Goal: Task Accomplishment & Management: Manage account settings

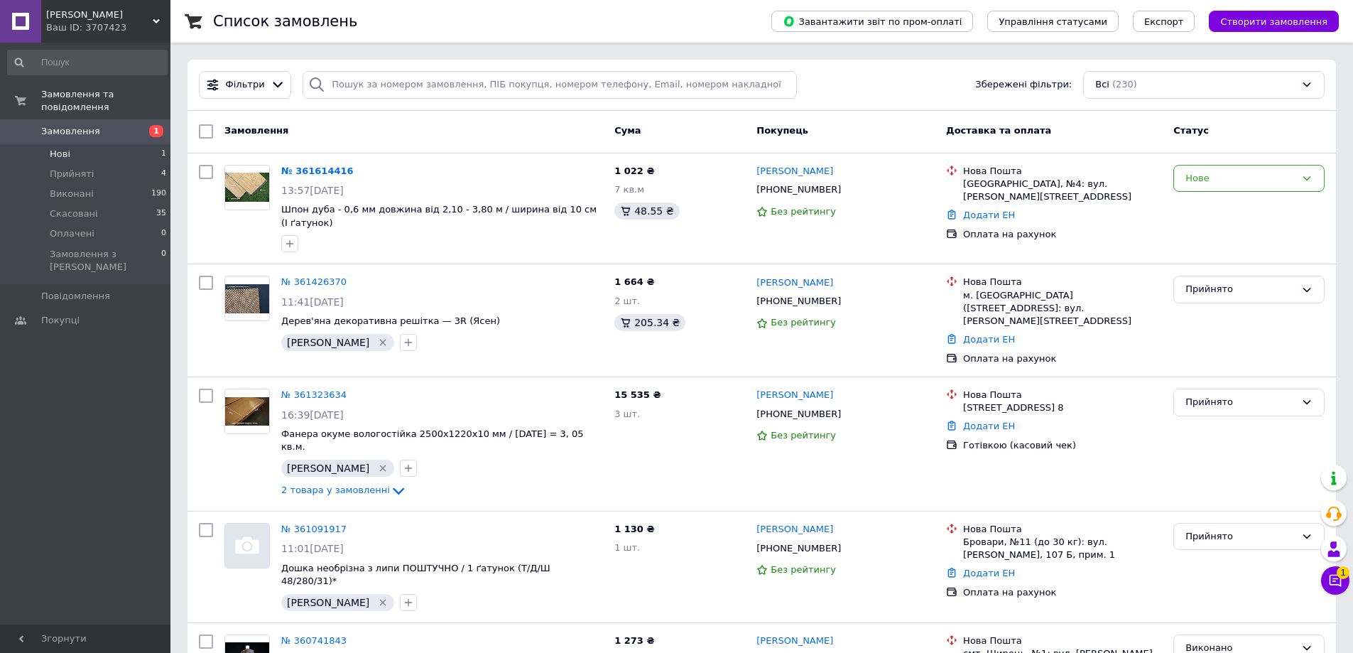
click at [104, 144] on li "Нові 1" at bounding box center [87, 154] width 175 height 20
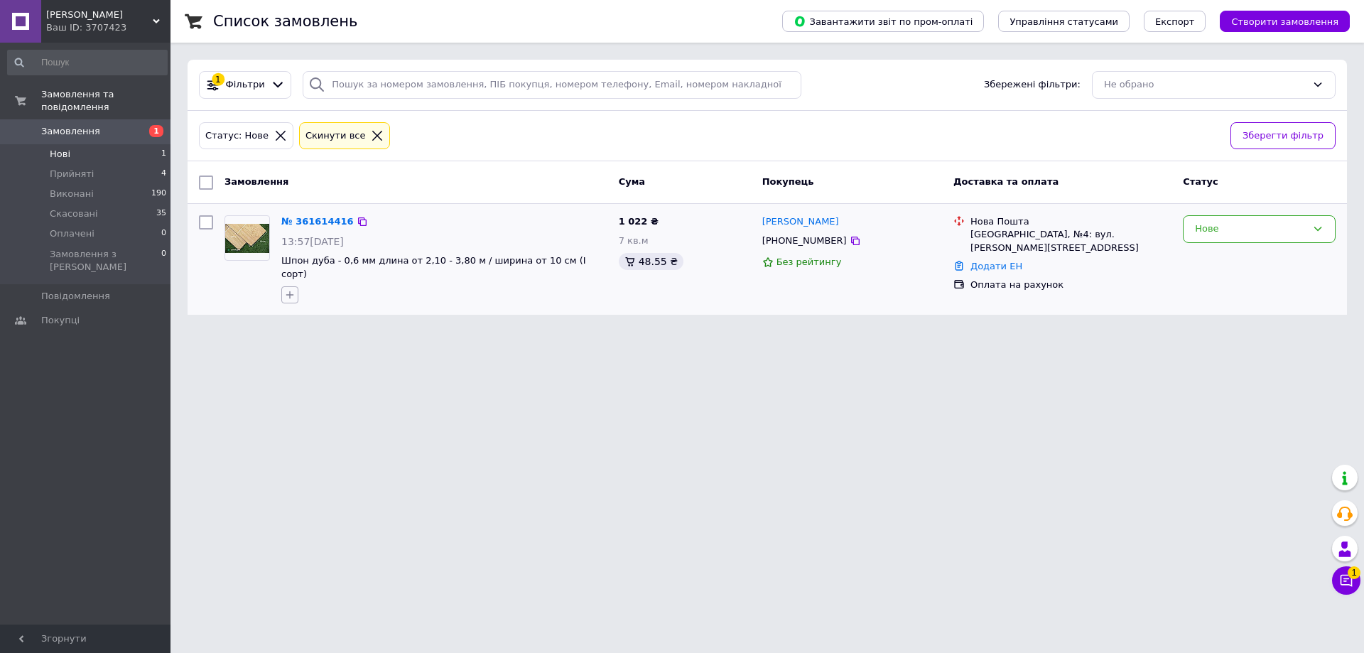
click at [293, 289] on icon "button" at bounding box center [289, 294] width 11 height 11
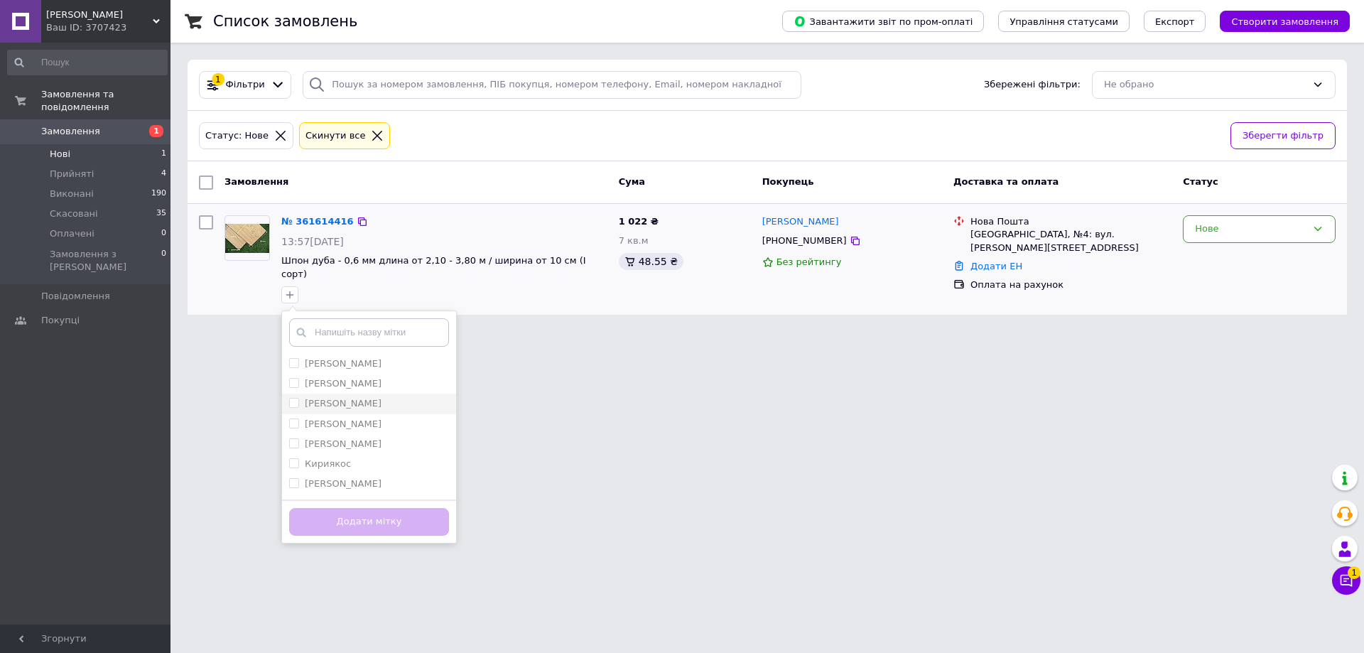
click at [296, 398] on input "[PERSON_NAME]" at bounding box center [293, 402] width 9 height 9
checkbox input "true"
click at [368, 508] on button "Додати мітку" at bounding box center [369, 522] width 160 height 28
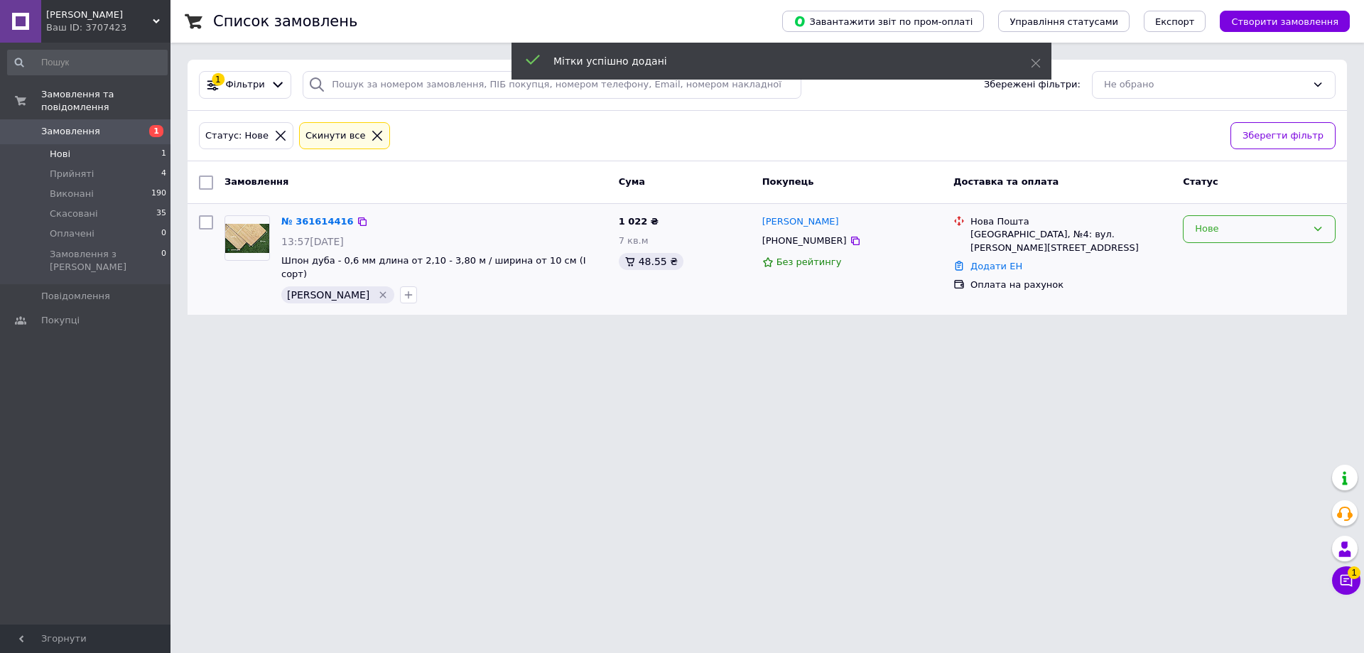
click at [1284, 219] on div "Нове" at bounding box center [1259, 229] width 153 height 28
click at [1245, 257] on li "Прийнято" at bounding box center [1259, 259] width 151 height 26
